Goal: Task Accomplishment & Management: Use online tool/utility

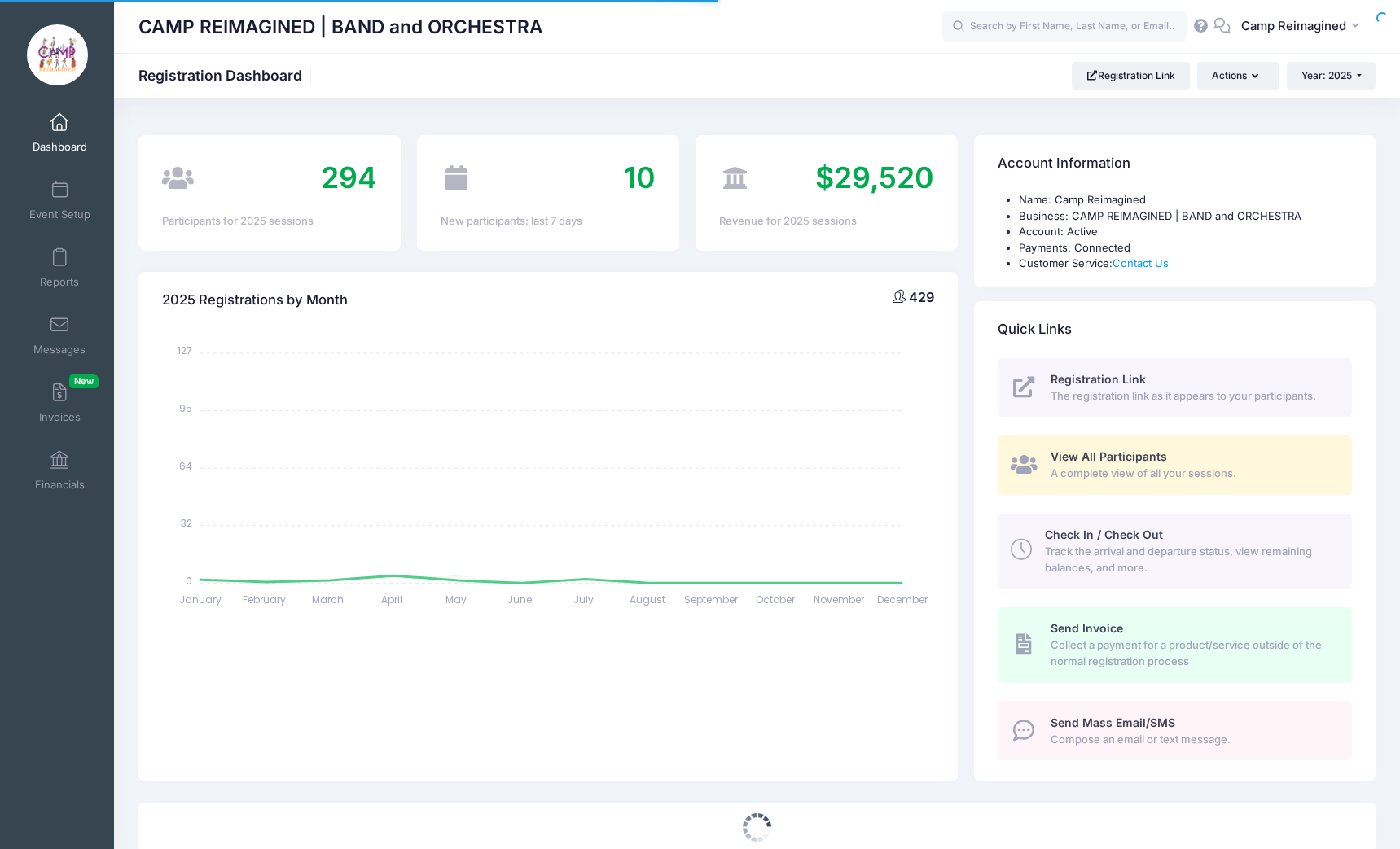
select select
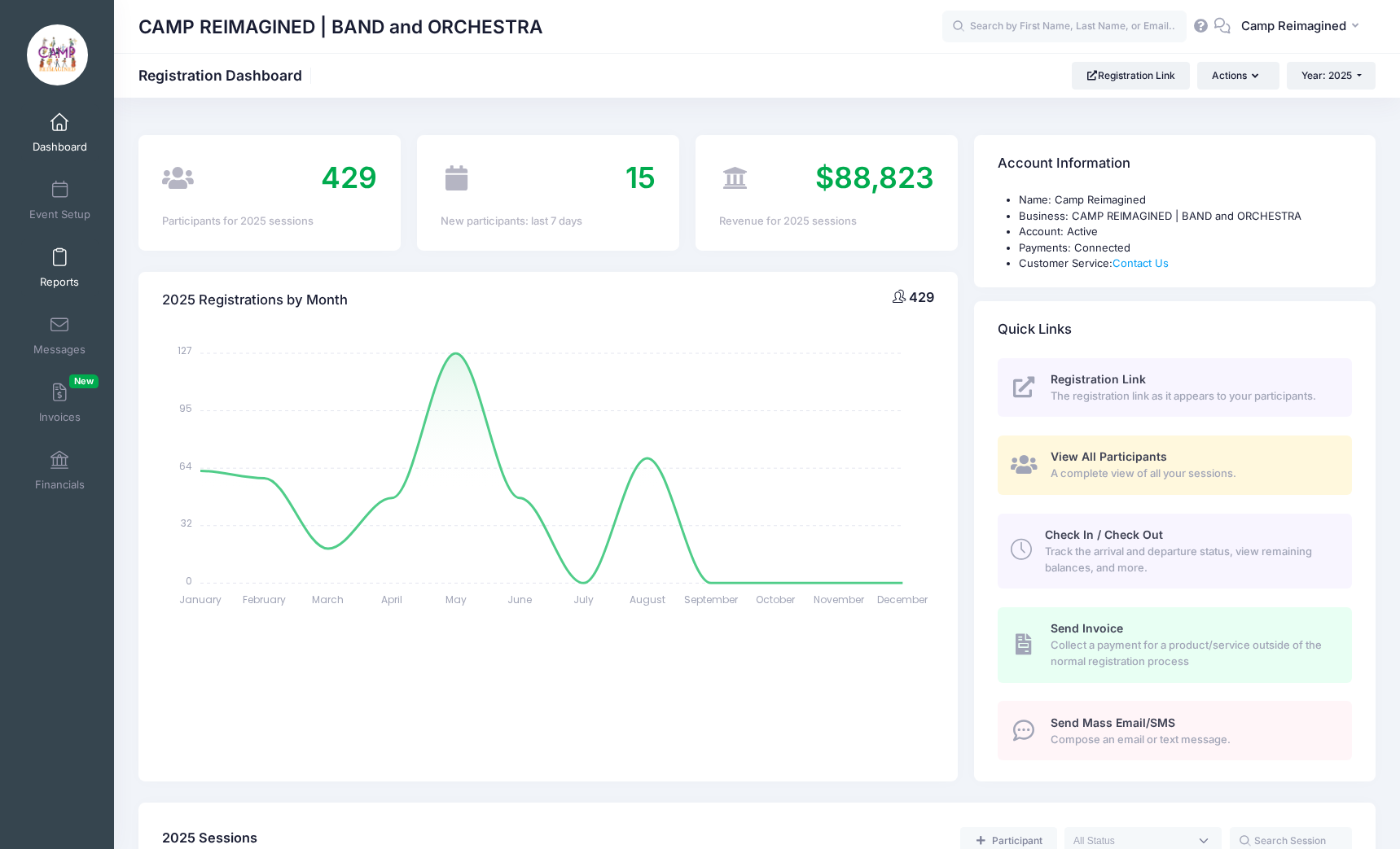
click at [66, 259] on link "Reports" at bounding box center [60, 268] width 78 height 57
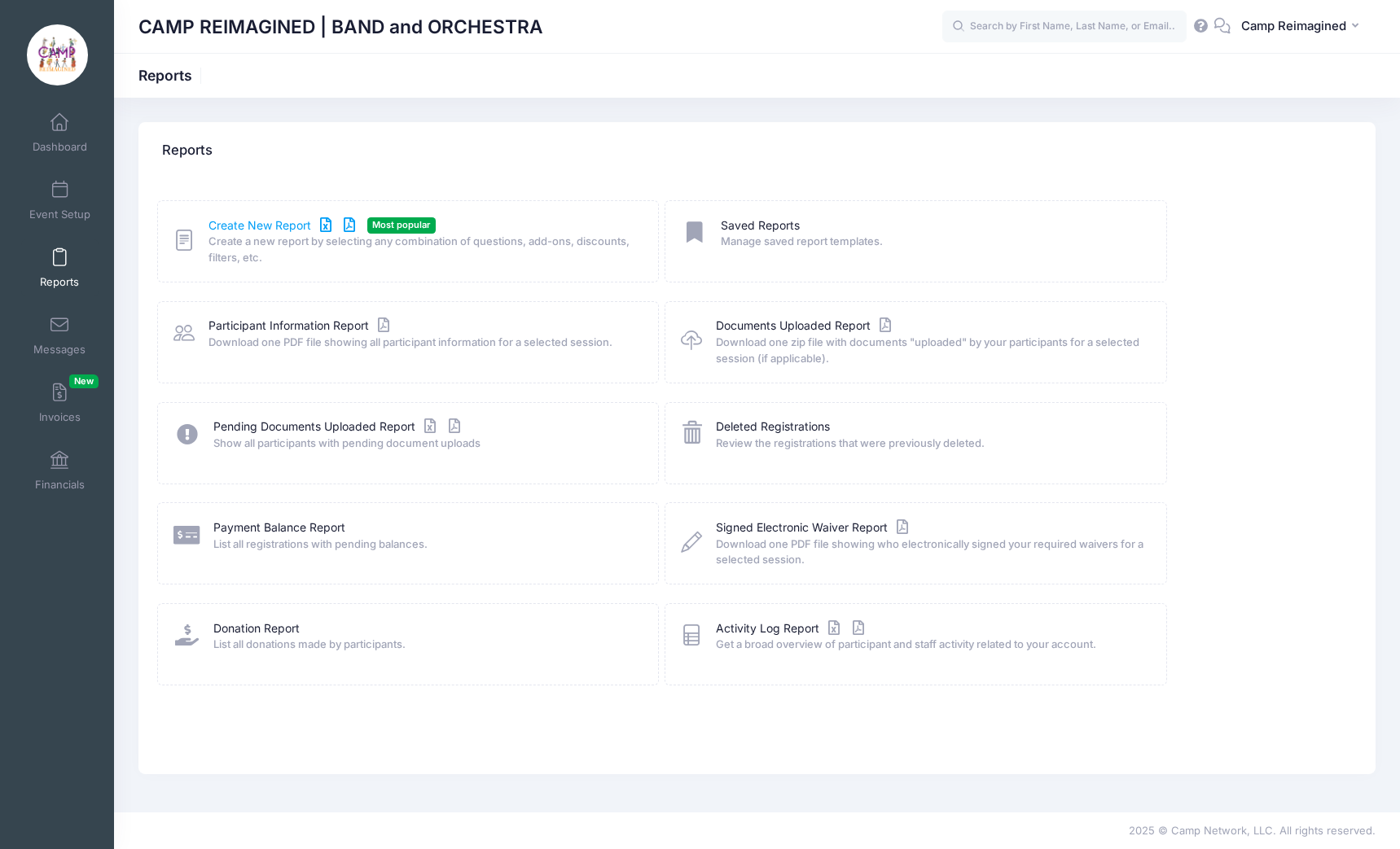
click at [285, 228] on link "Create New Report" at bounding box center [284, 226] width 152 height 17
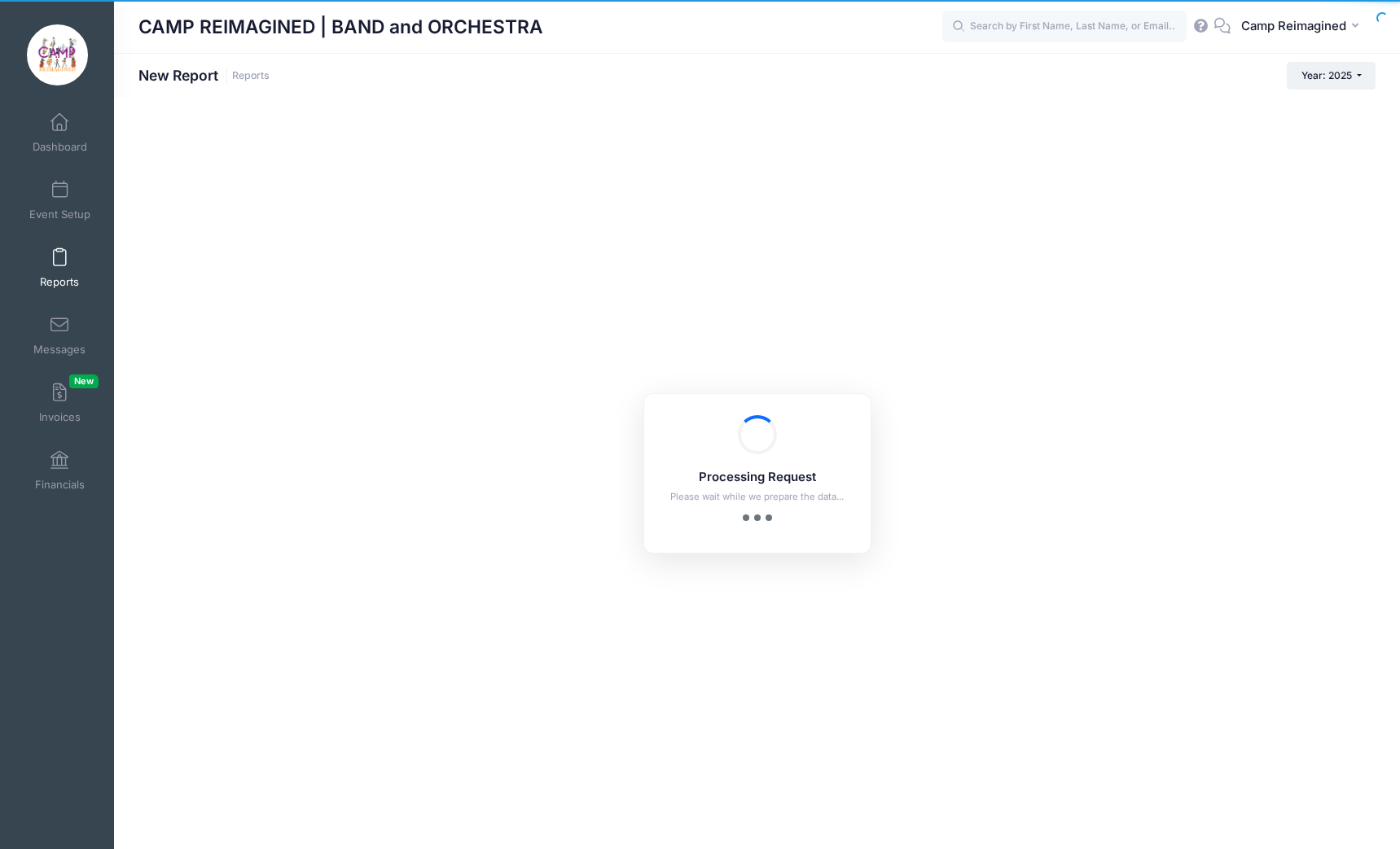
checkbox input "true"
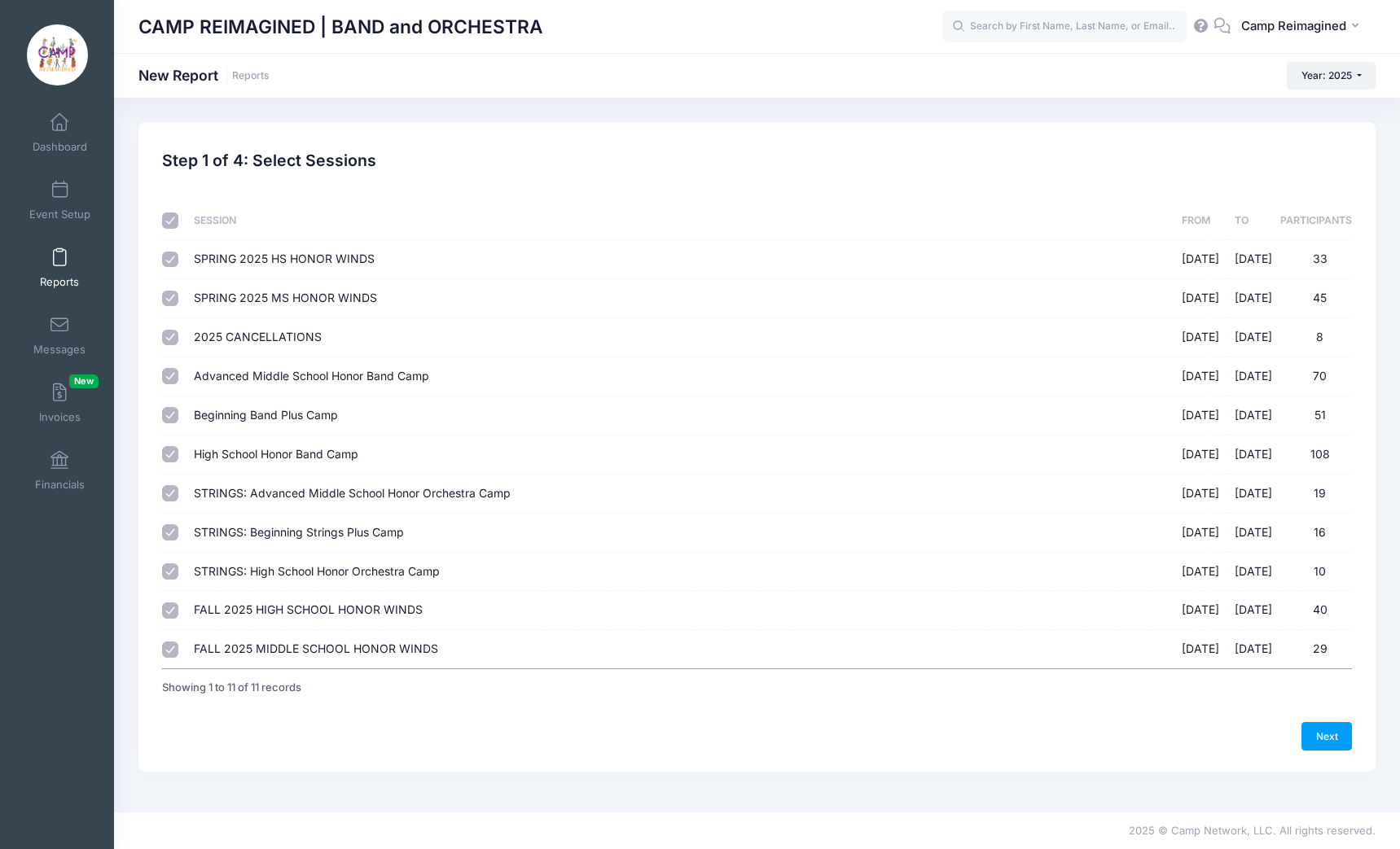
click at [176, 220] on input "checkbox" at bounding box center [170, 221] width 16 height 16
checkbox input "false"
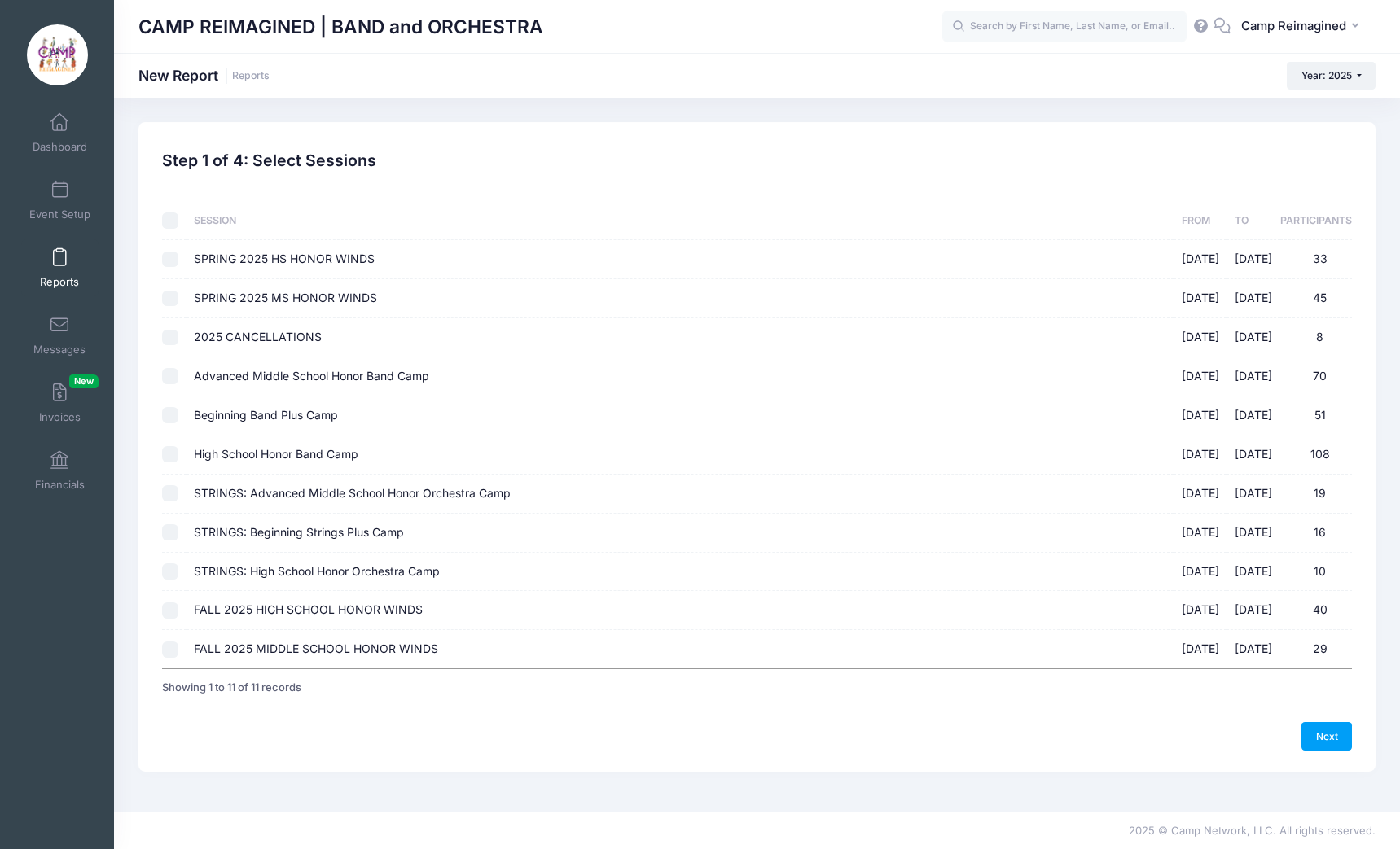
checkbox input "false"
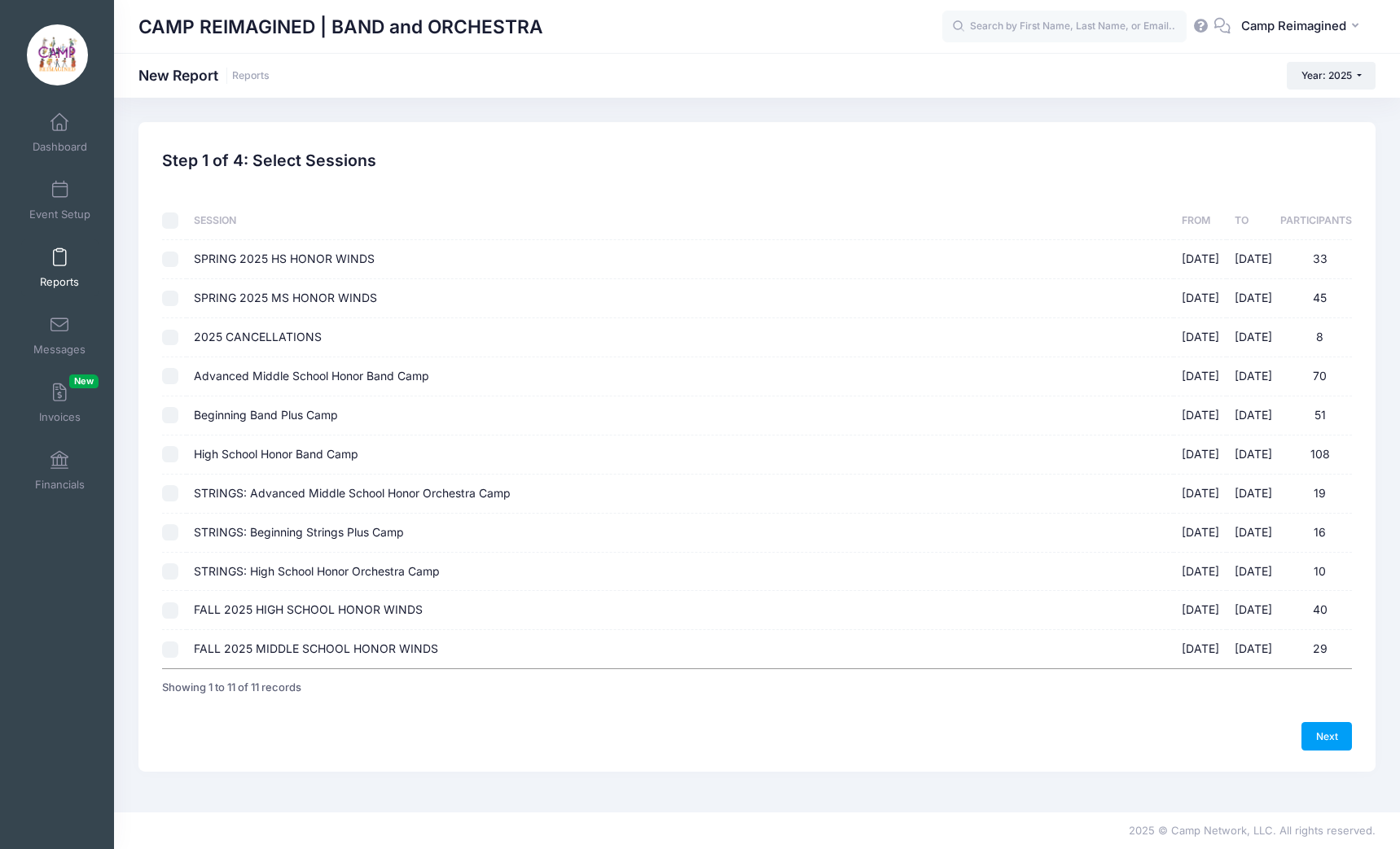
checkbox input "false"
click at [172, 610] on input "FALL 2025 HIGH SCHOOL HONOR WINDS 08/18/2025 - 11/15/2025 40" at bounding box center [170, 610] width 16 height 16
checkbox input "true"
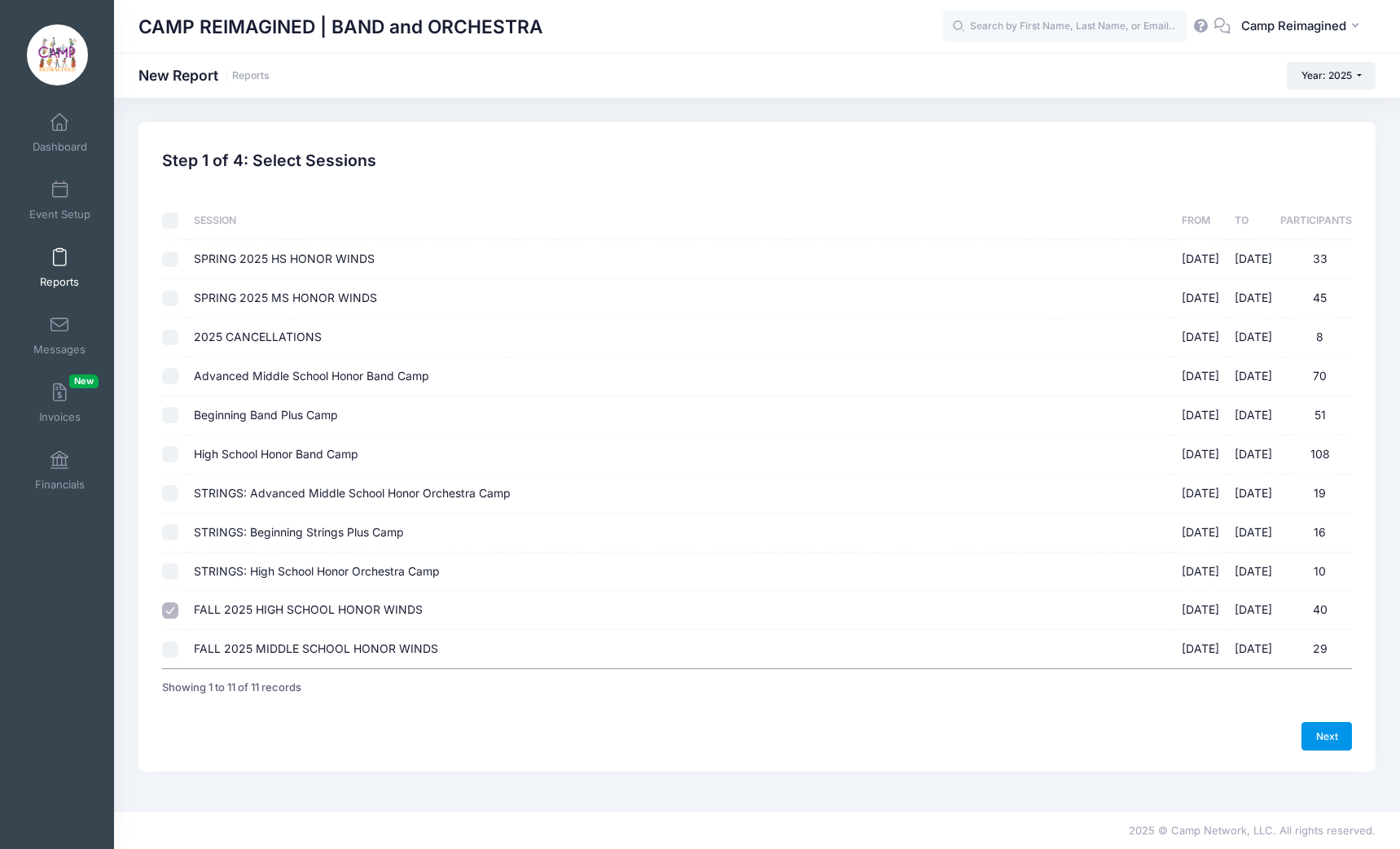
click at [1318, 735] on link "Next" at bounding box center [1326, 736] width 51 height 28
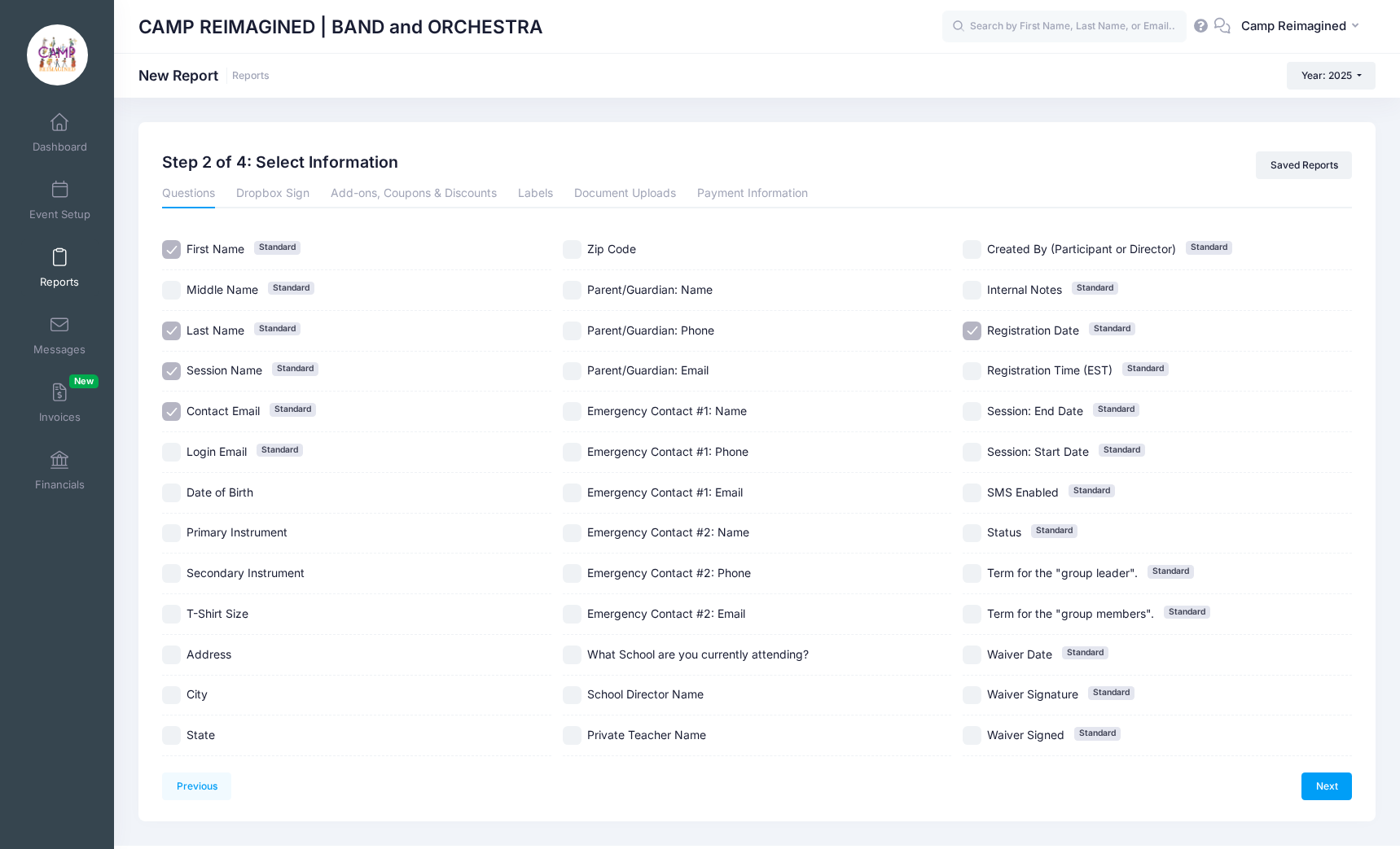
click at [166, 411] on input "Contact Email Standard" at bounding box center [172, 412] width 19 height 19
checkbox input "false"
click at [169, 374] on input "Session Name Standard" at bounding box center [172, 371] width 19 height 19
checkbox input "false"
click at [178, 534] on input "Primary Instrument" at bounding box center [172, 534] width 19 height 19
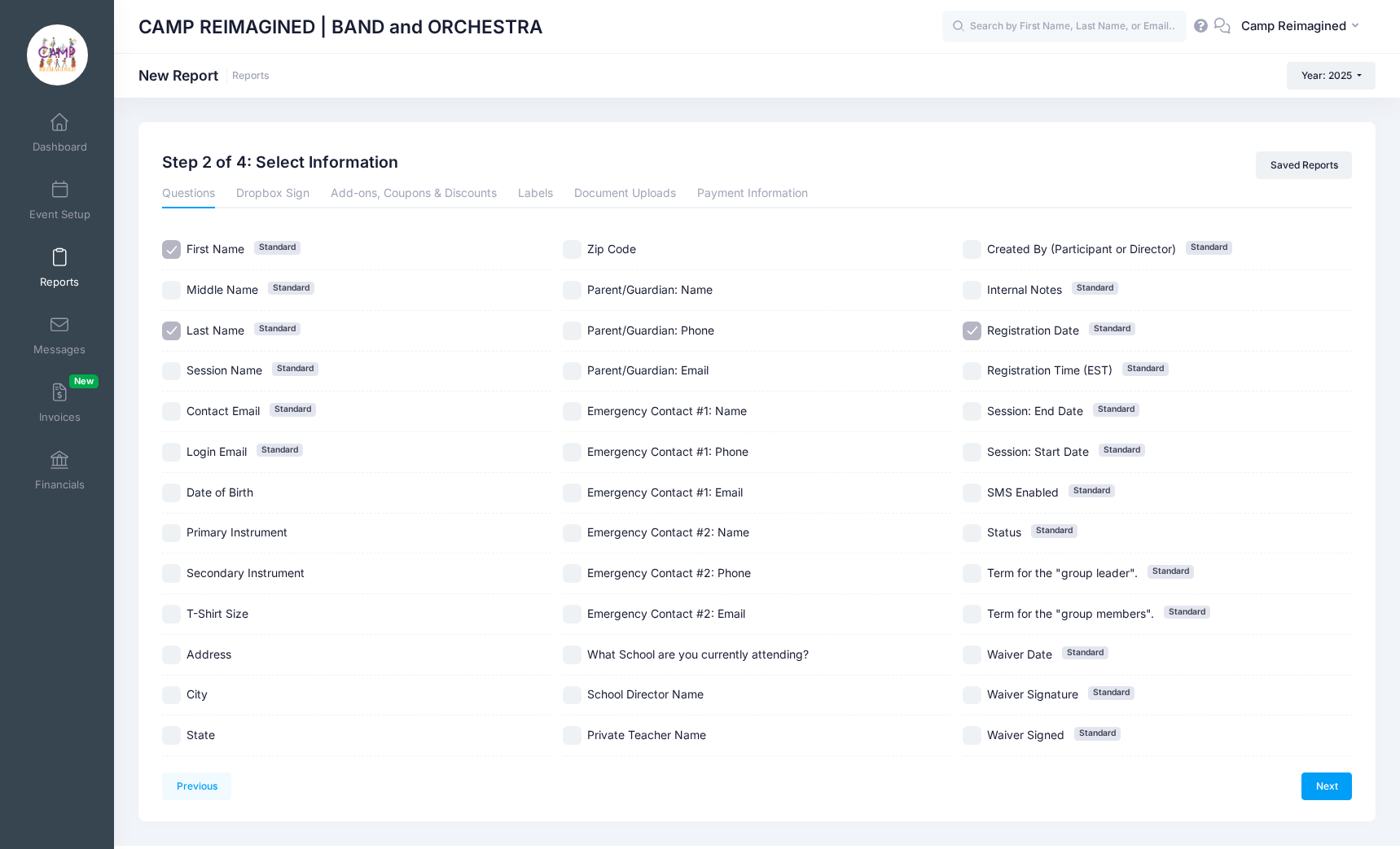
checkbox input "true"
click at [967, 332] on input "Registration Date Standard" at bounding box center [972, 331] width 19 height 19
checkbox input "false"
click at [1321, 783] on link "Next" at bounding box center [1326, 786] width 51 height 28
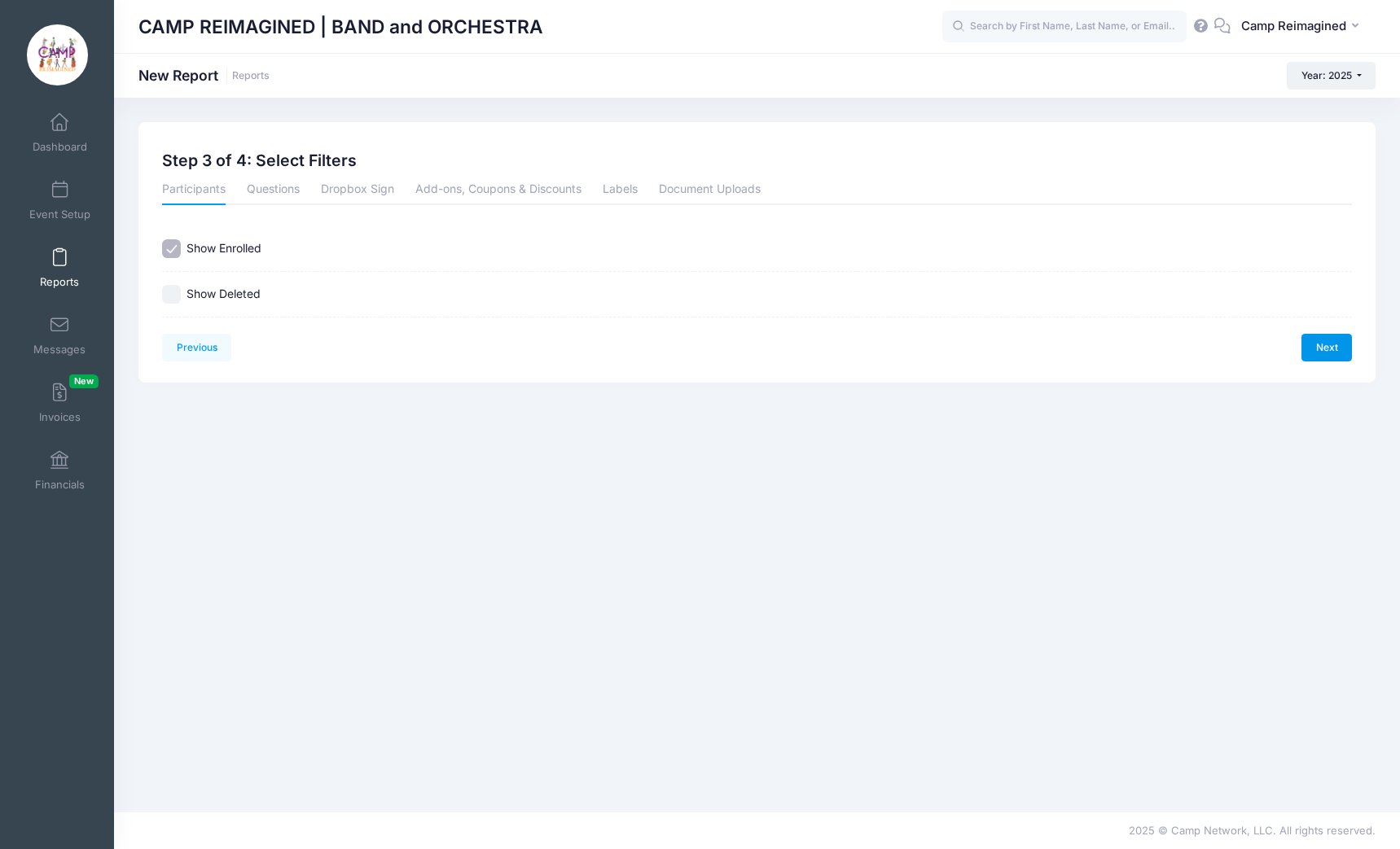
click at [1321, 346] on link "Next" at bounding box center [1326, 347] width 51 height 28
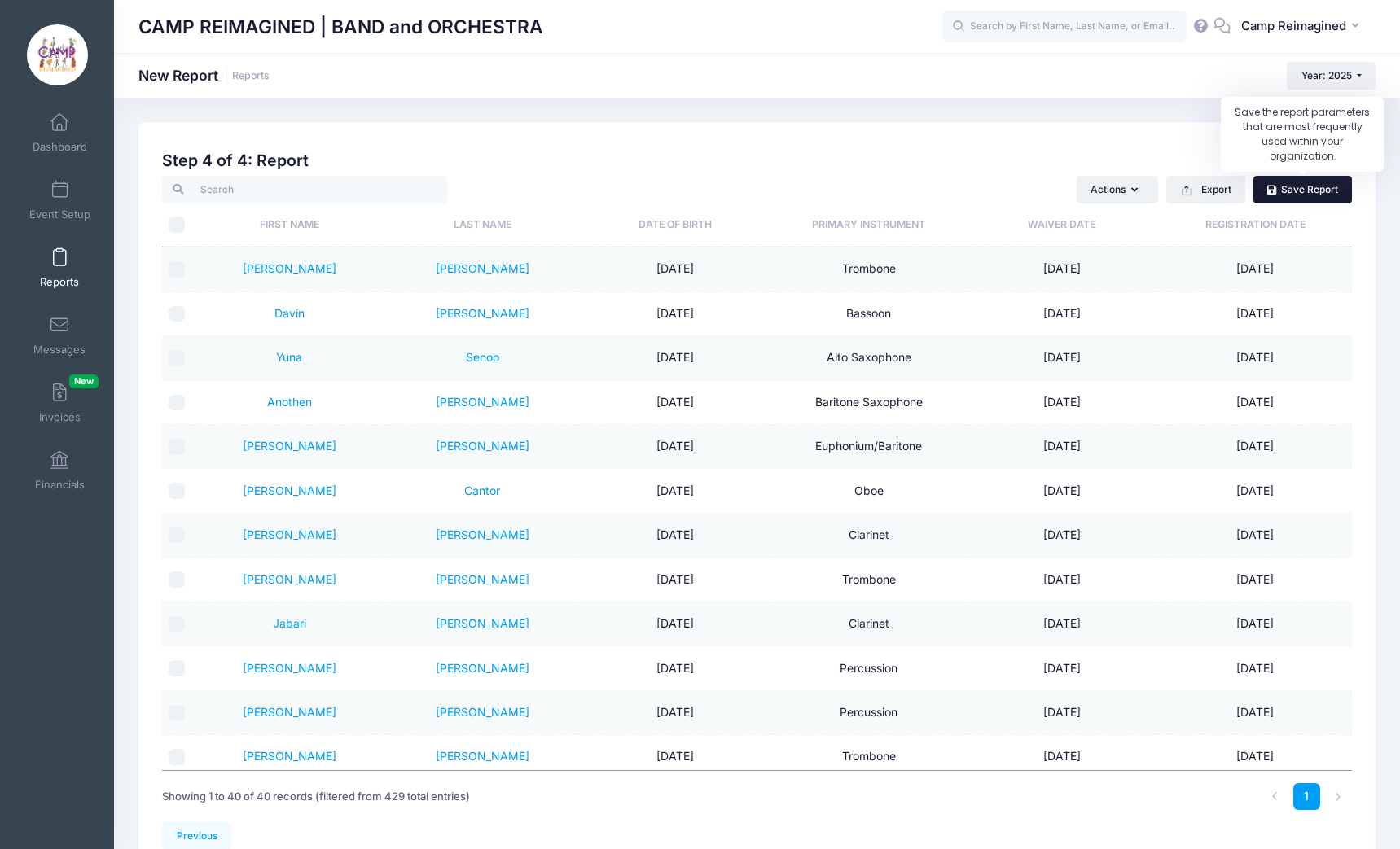
click at [1274, 196] on link "Save Report" at bounding box center [1303, 190] width 98 height 28
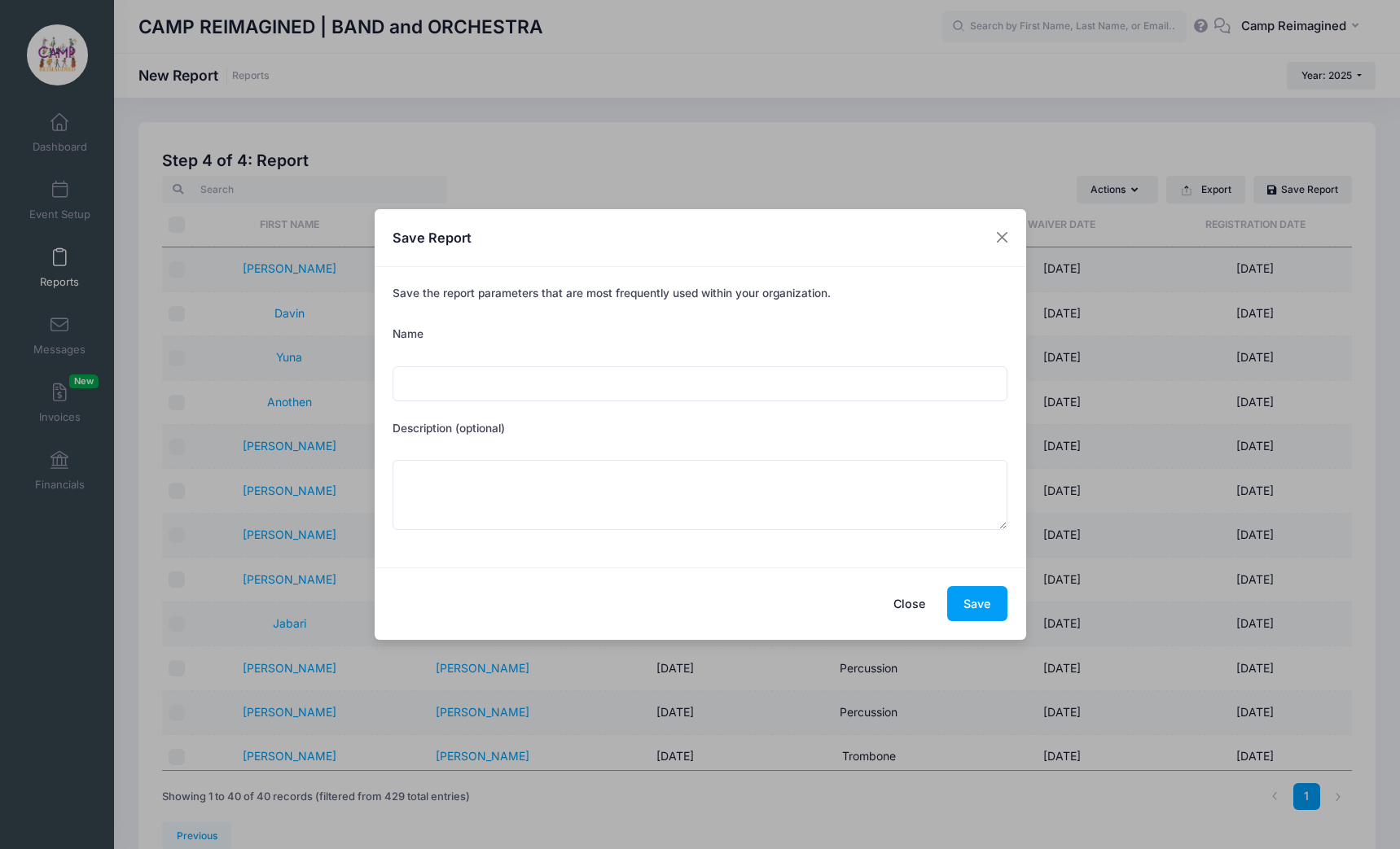
click at [917, 598] on button "Close" at bounding box center [909, 603] width 66 height 35
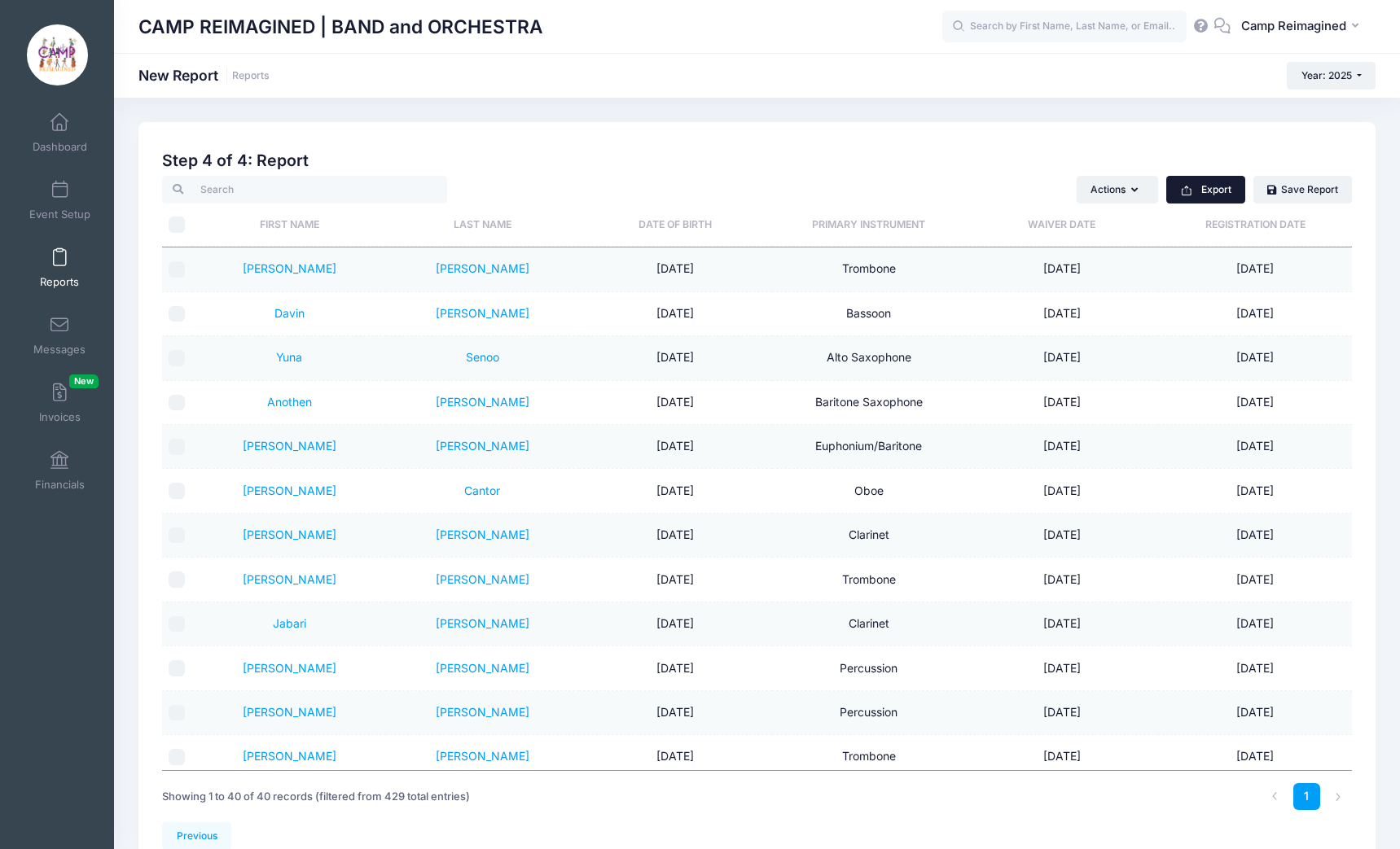
click at [1193, 192] on button "Export" at bounding box center [1206, 190] width 79 height 28
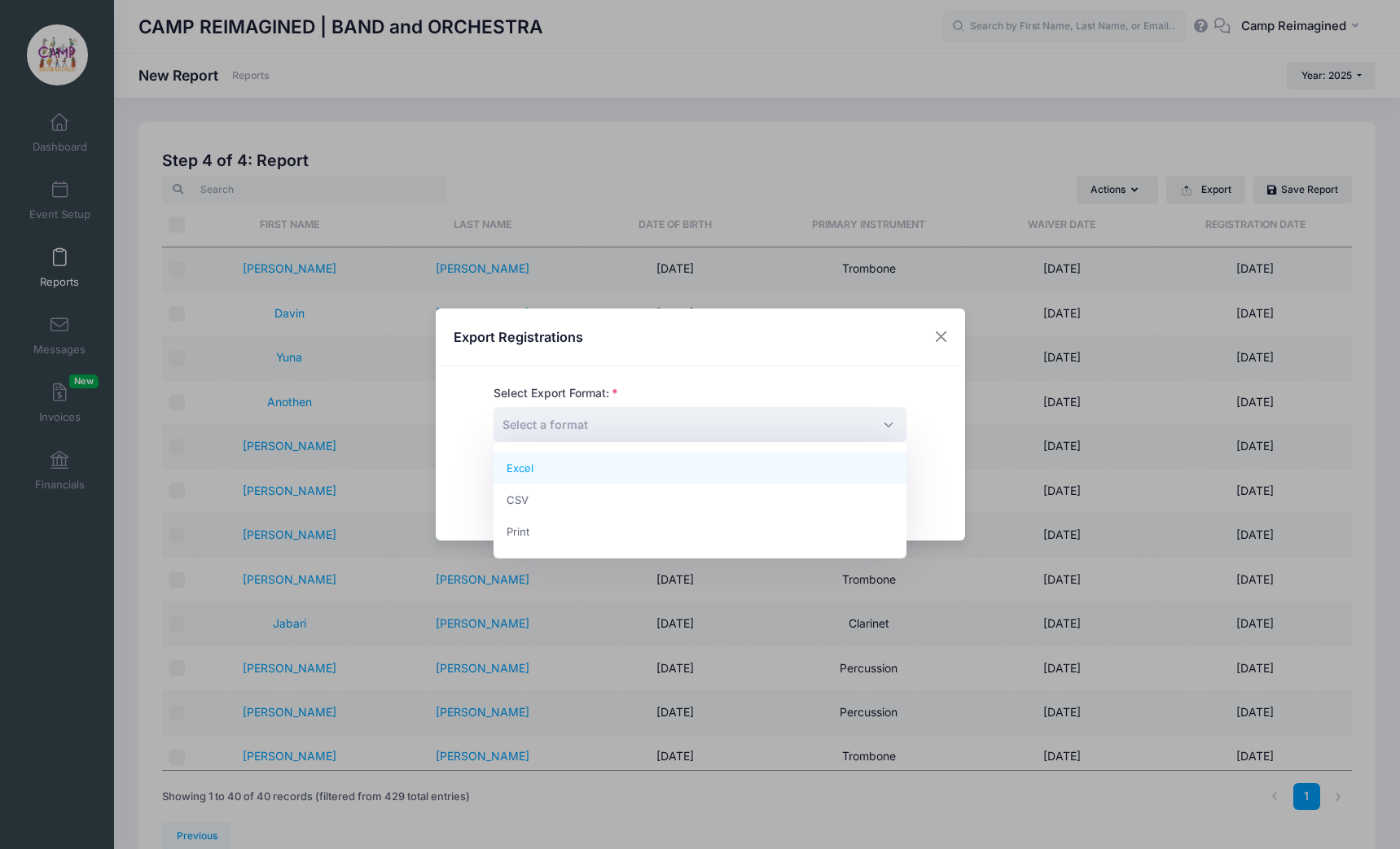
click at [787, 432] on span "Select a format" at bounding box center [699, 424] width 413 height 35
select select "excel"
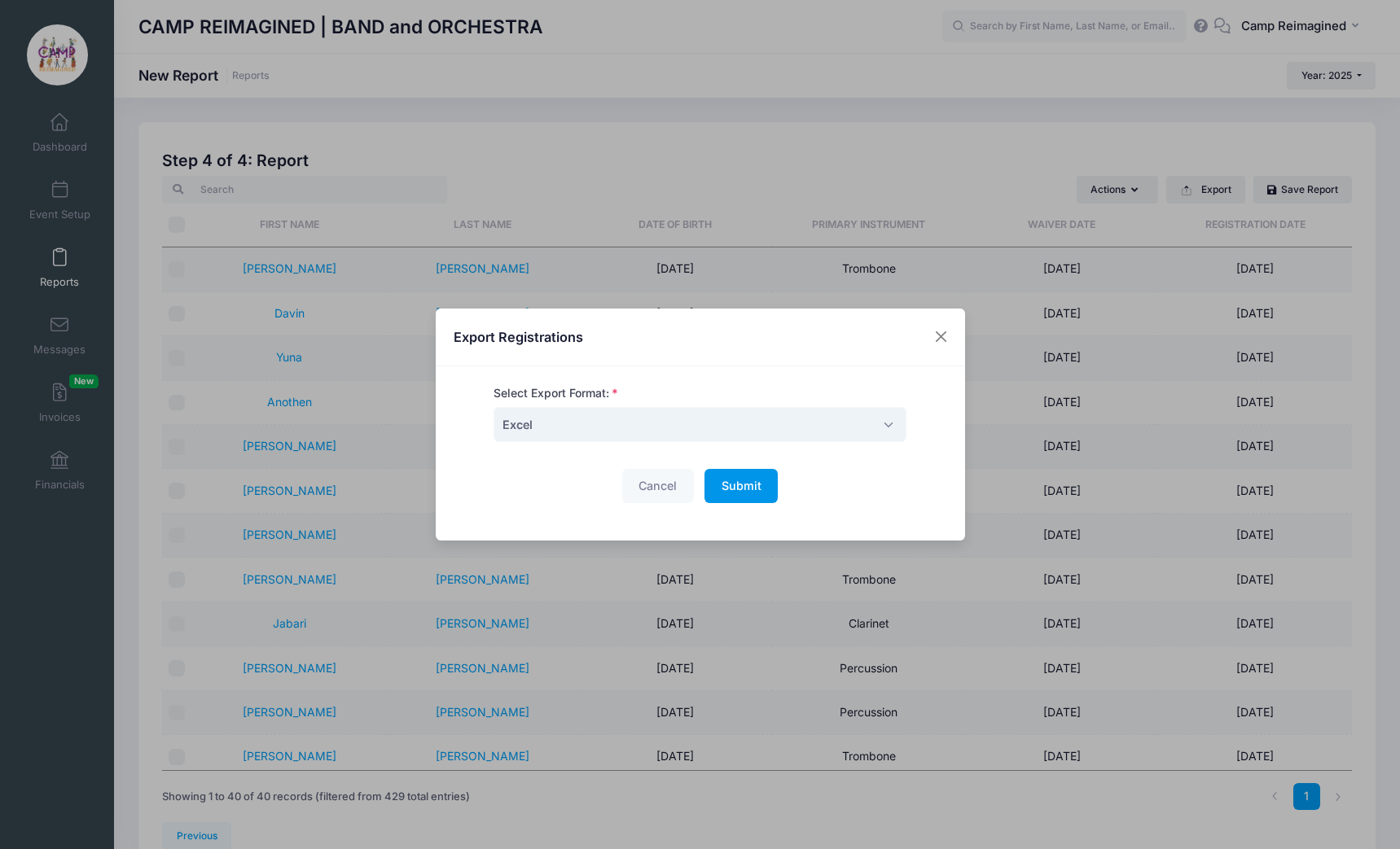
click at [743, 492] on button "Submit Please wait..." at bounding box center [741, 486] width 73 height 35
